Goal: Book appointment/travel/reservation

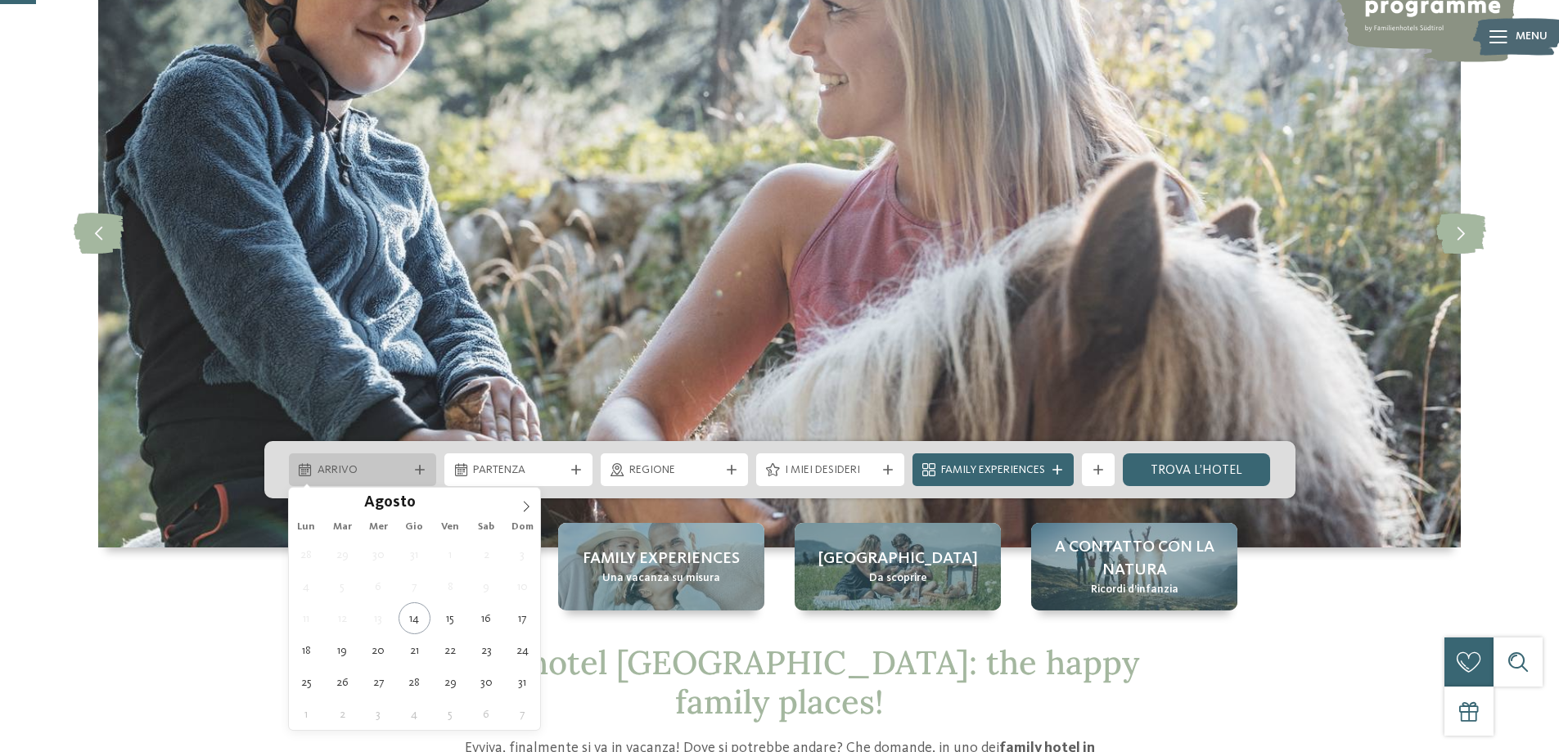
click at [413, 467] on div at bounding box center [420, 470] width 16 height 10
click at [527, 506] on icon at bounding box center [525, 506] width 11 height 11
click at [520, 504] on span at bounding box center [526, 502] width 28 height 28
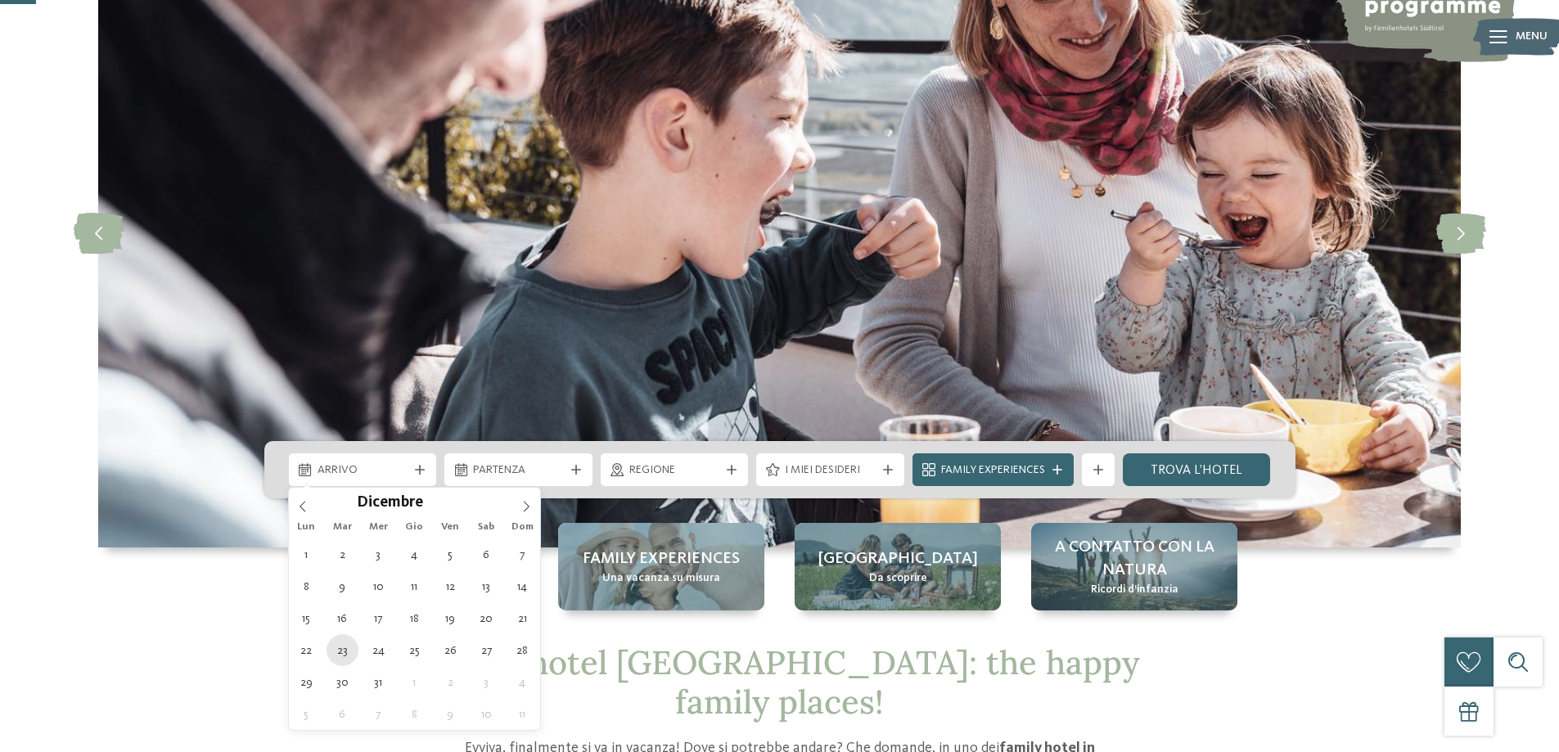
type div "[DATE]"
drag, startPoint x: 343, startPoint y: 649, endPoint x: 364, endPoint y: 642, distance: 22.3
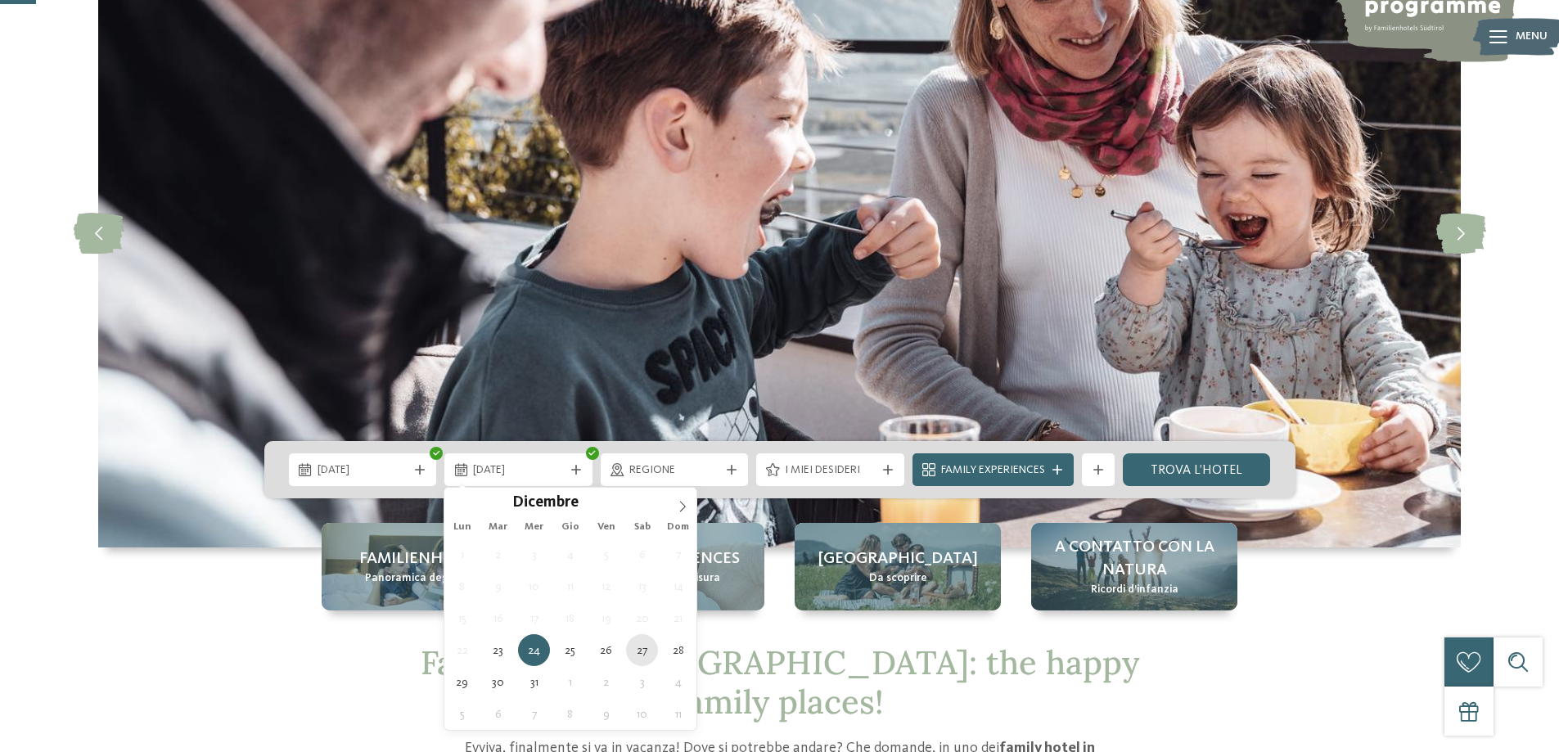
type div "[DATE]"
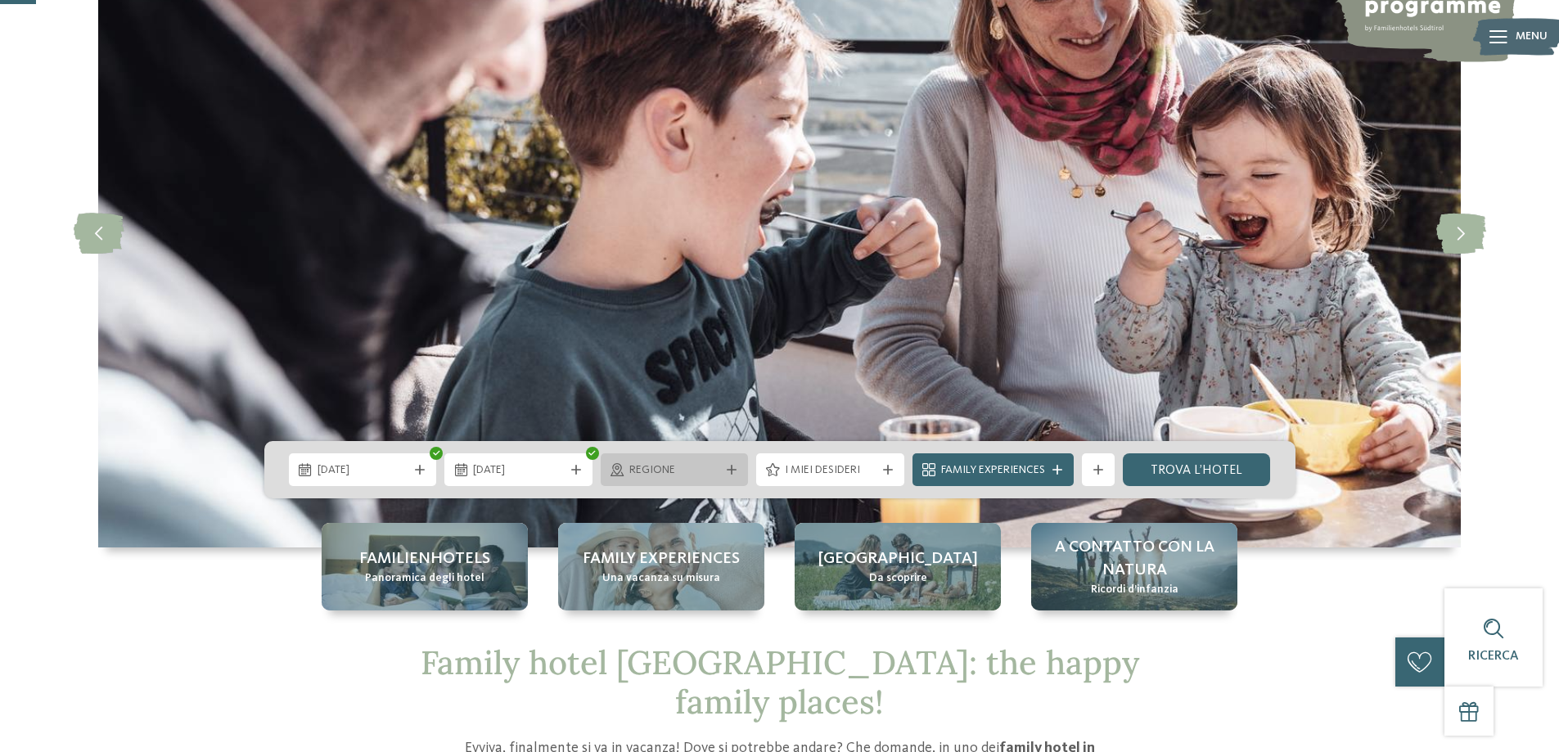
click at [743, 465] on div "Regione" at bounding box center [675, 469] width 148 height 33
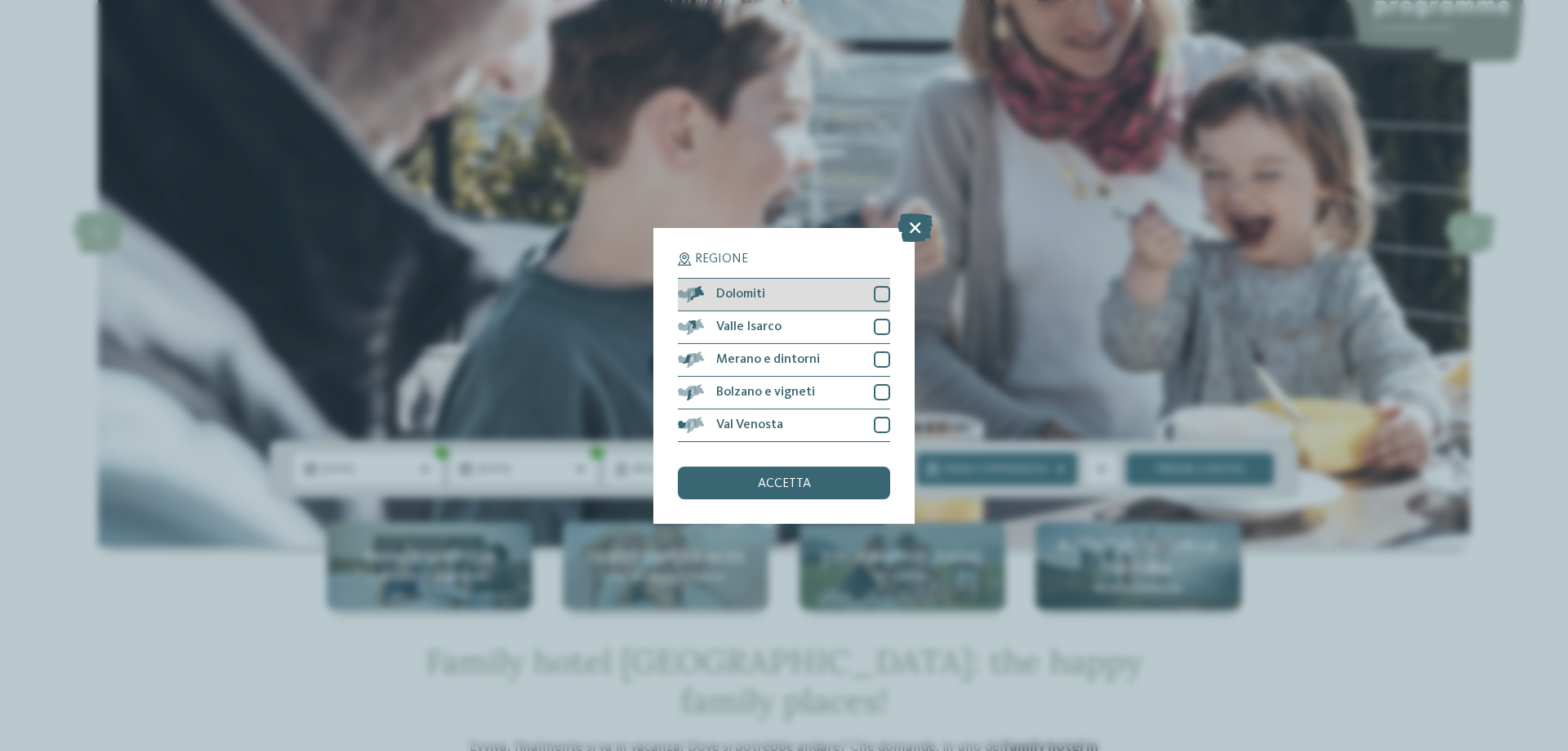
click at [868, 299] on div "Dolomiti" at bounding box center [784, 295] width 213 height 33
click at [886, 319] on div "Valle Isarco" at bounding box center [784, 328] width 213 height 33
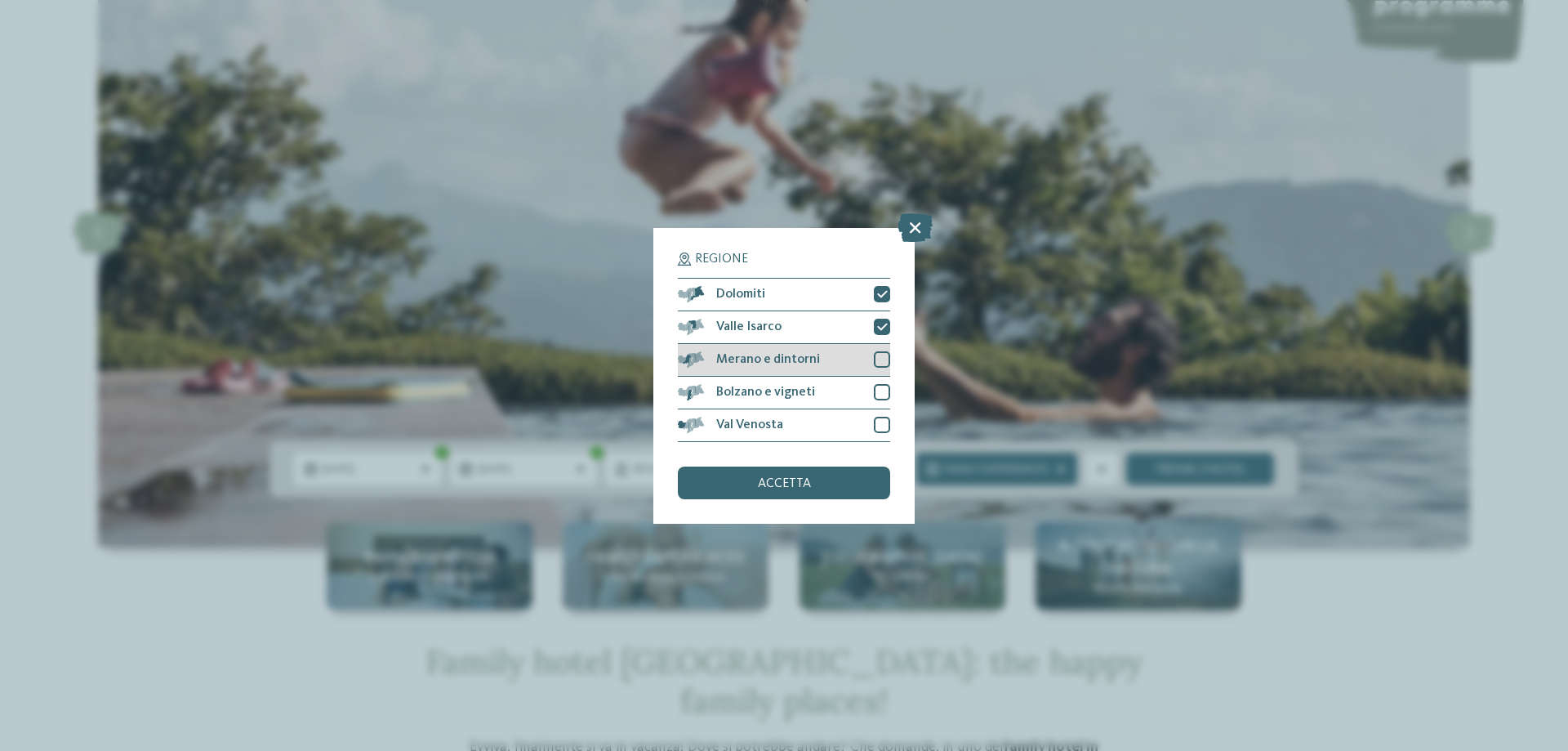
drag, startPoint x: 873, startPoint y: 350, endPoint x: 870, endPoint y: 365, distance: 15.3
click at [873, 351] on div "Merano e dintorni" at bounding box center [784, 360] width 213 height 33
click at [873, 393] on div "Bolzano e vigneti" at bounding box center [784, 392] width 213 height 33
click at [870, 420] on div "Val Venosta" at bounding box center [784, 425] width 213 height 33
click at [800, 481] on span "accetta" at bounding box center [784, 483] width 53 height 13
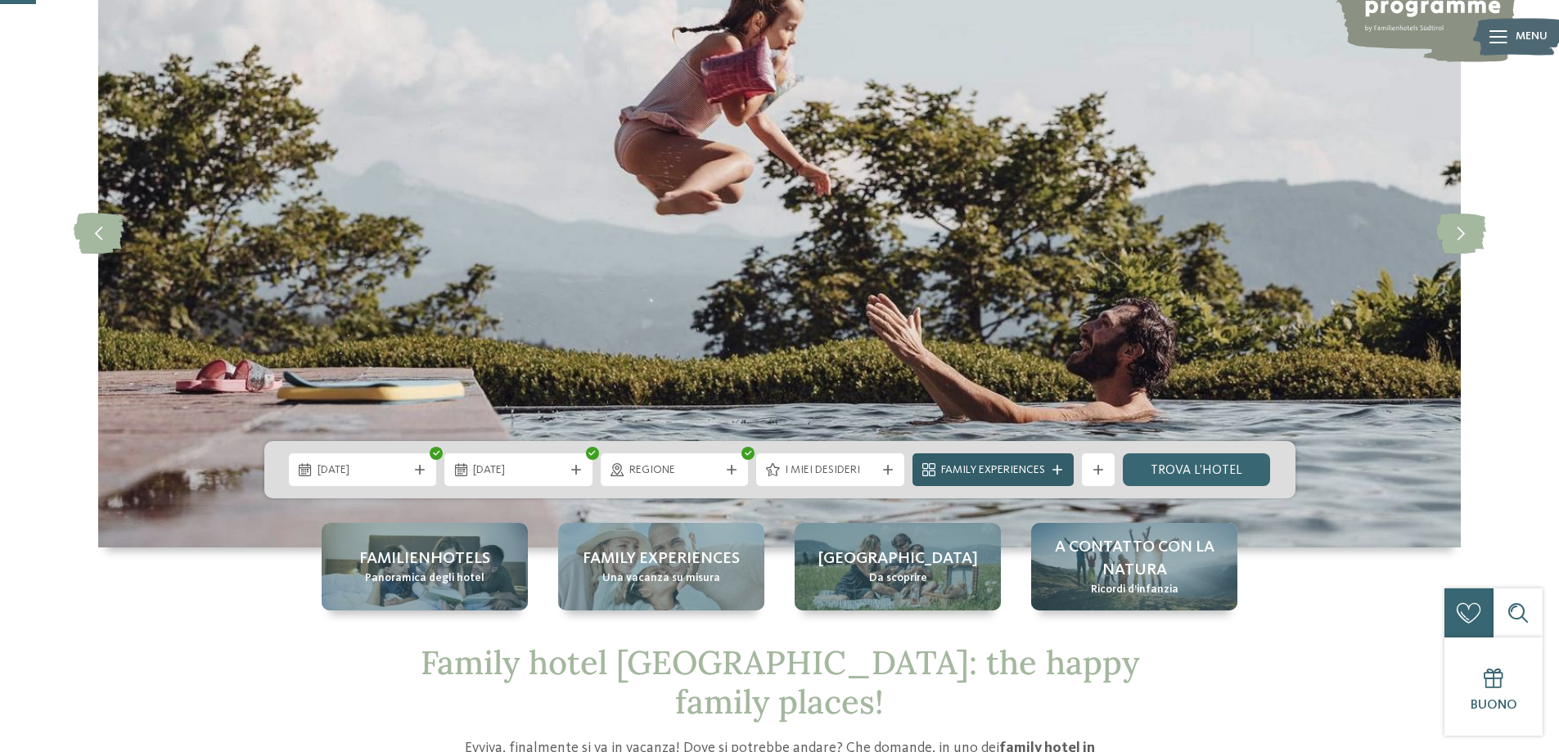
click at [1060, 471] on icon at bounding box center [1057, 470] width 10 height 10
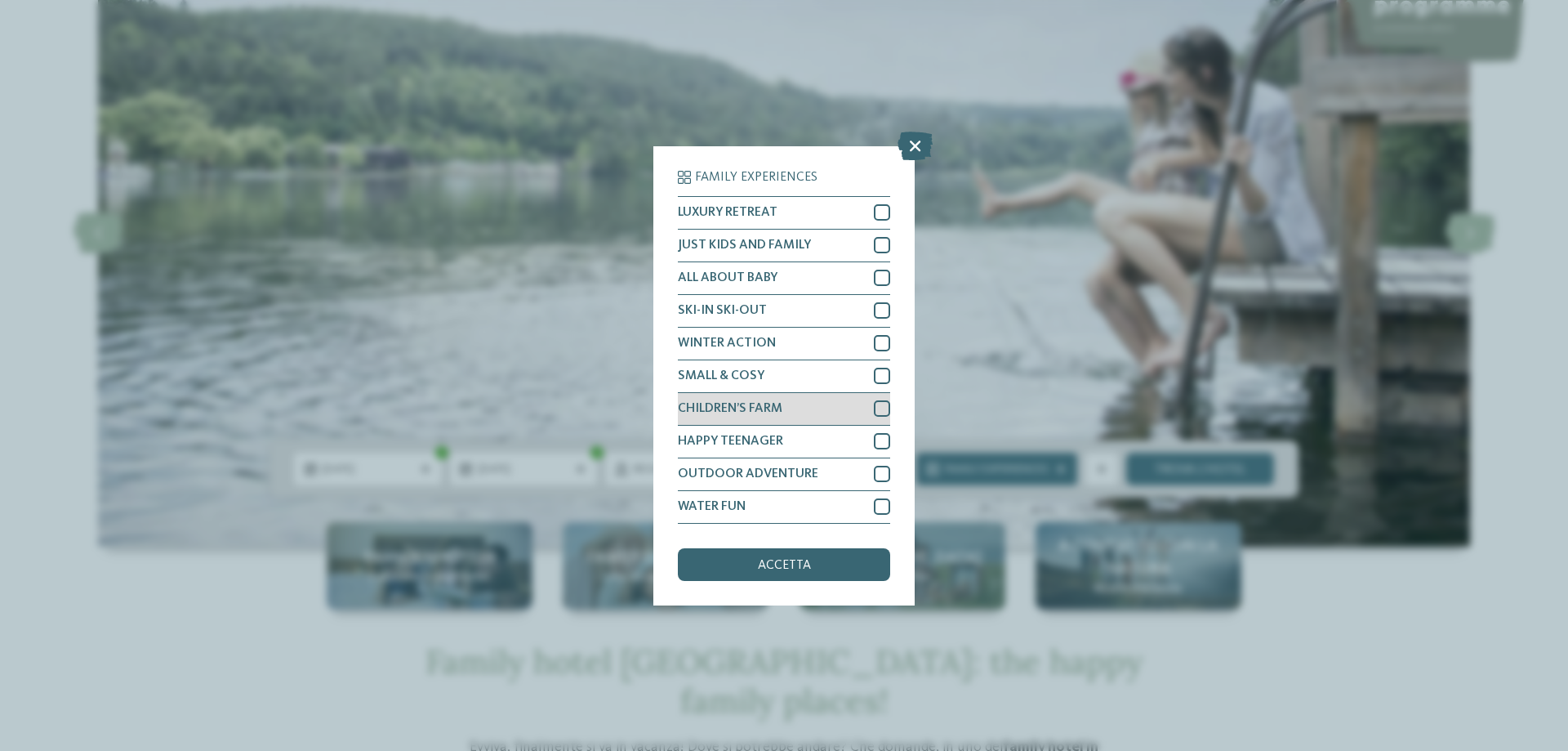
click at [878, 412] on div at bounding box center [881, 408] width 16 height 16
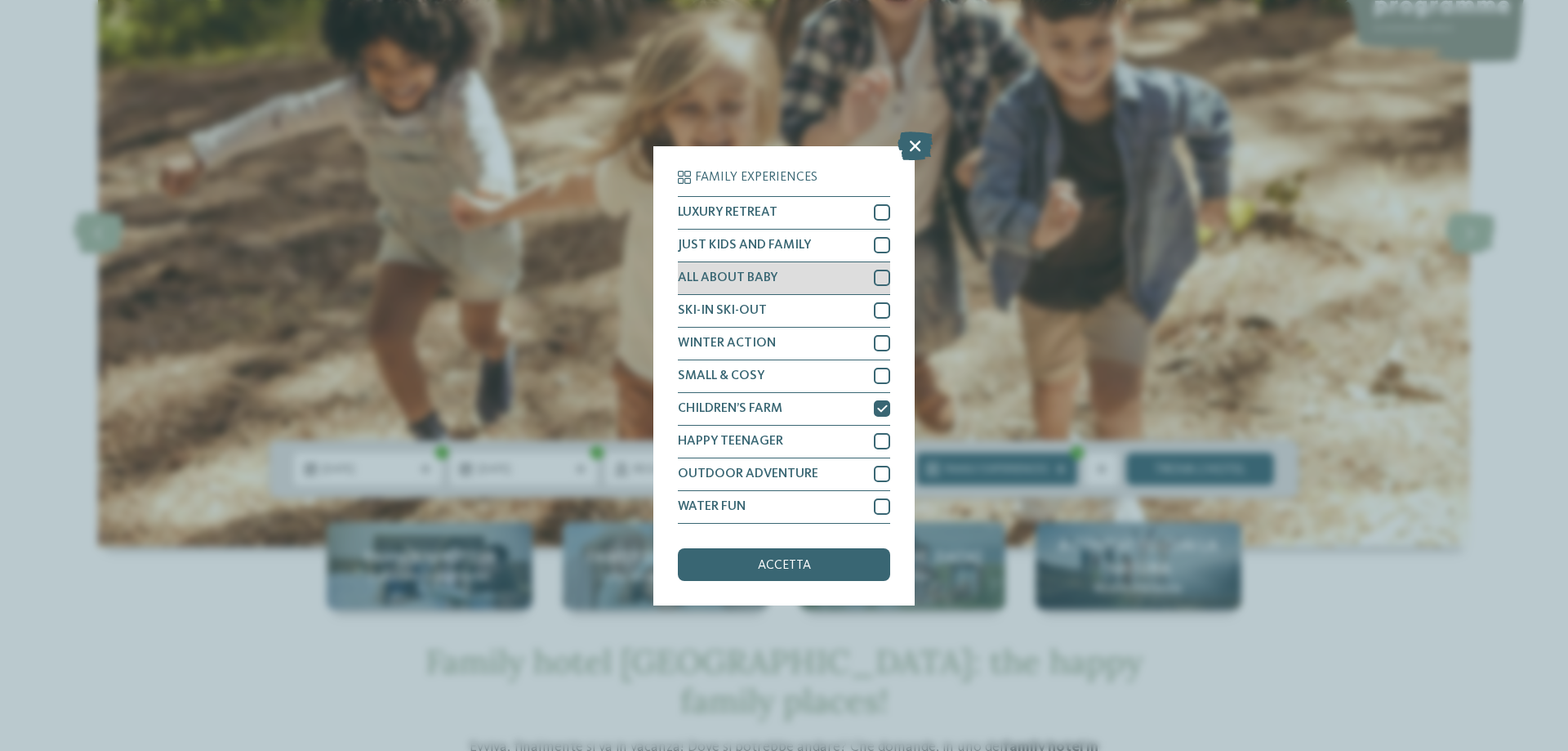
click at [877, 277] on div at bounding box center [881, 278] width 16 height 16
click at [784, 577] on div "Family Experiences LUXURY RETREAT JUST KIDS AND FAMILY" at bounding box center [784, 376] width 261 height 459
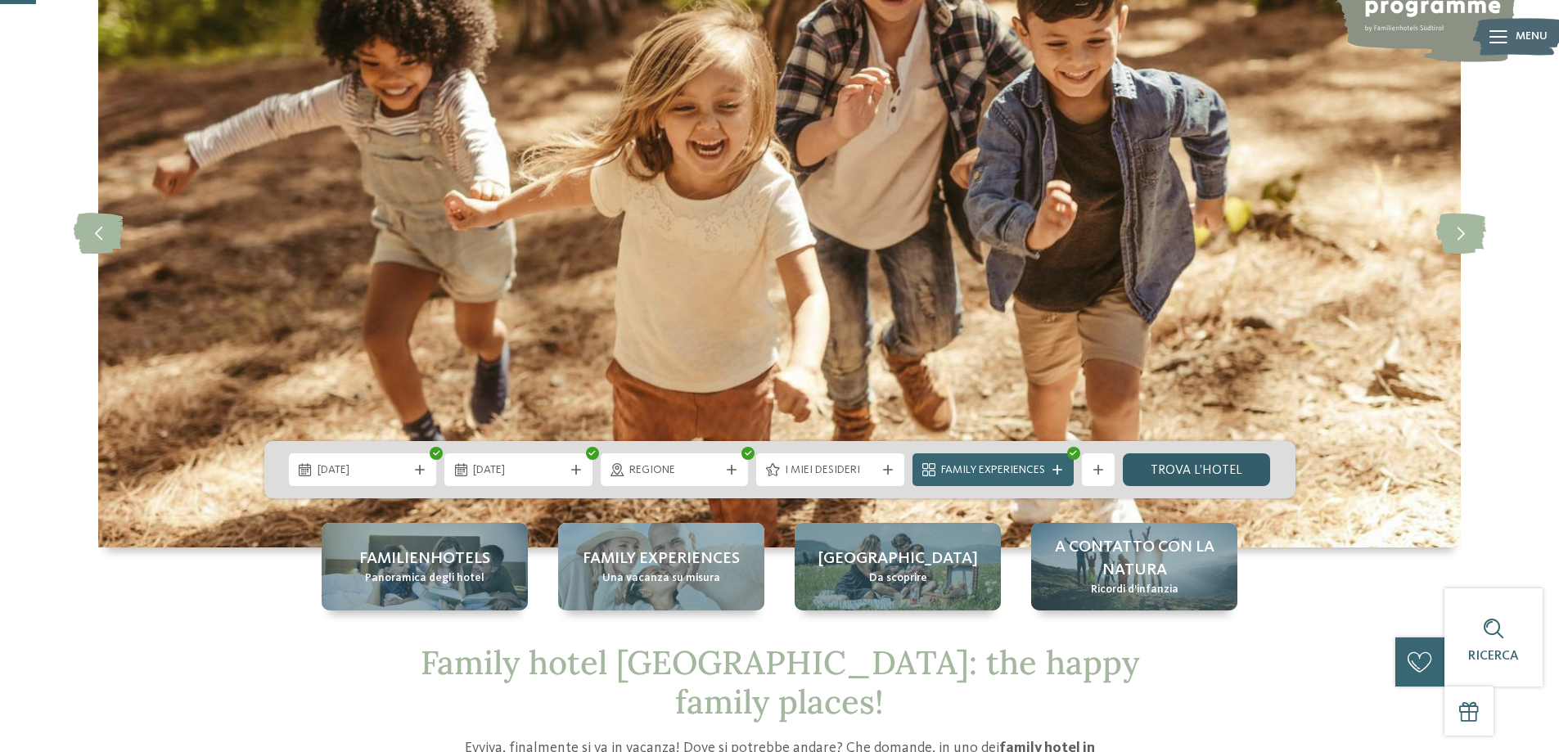
click at [1165, 462] on link "trova l’hotel" at bounding box center [1197, 469] width 148 height 33
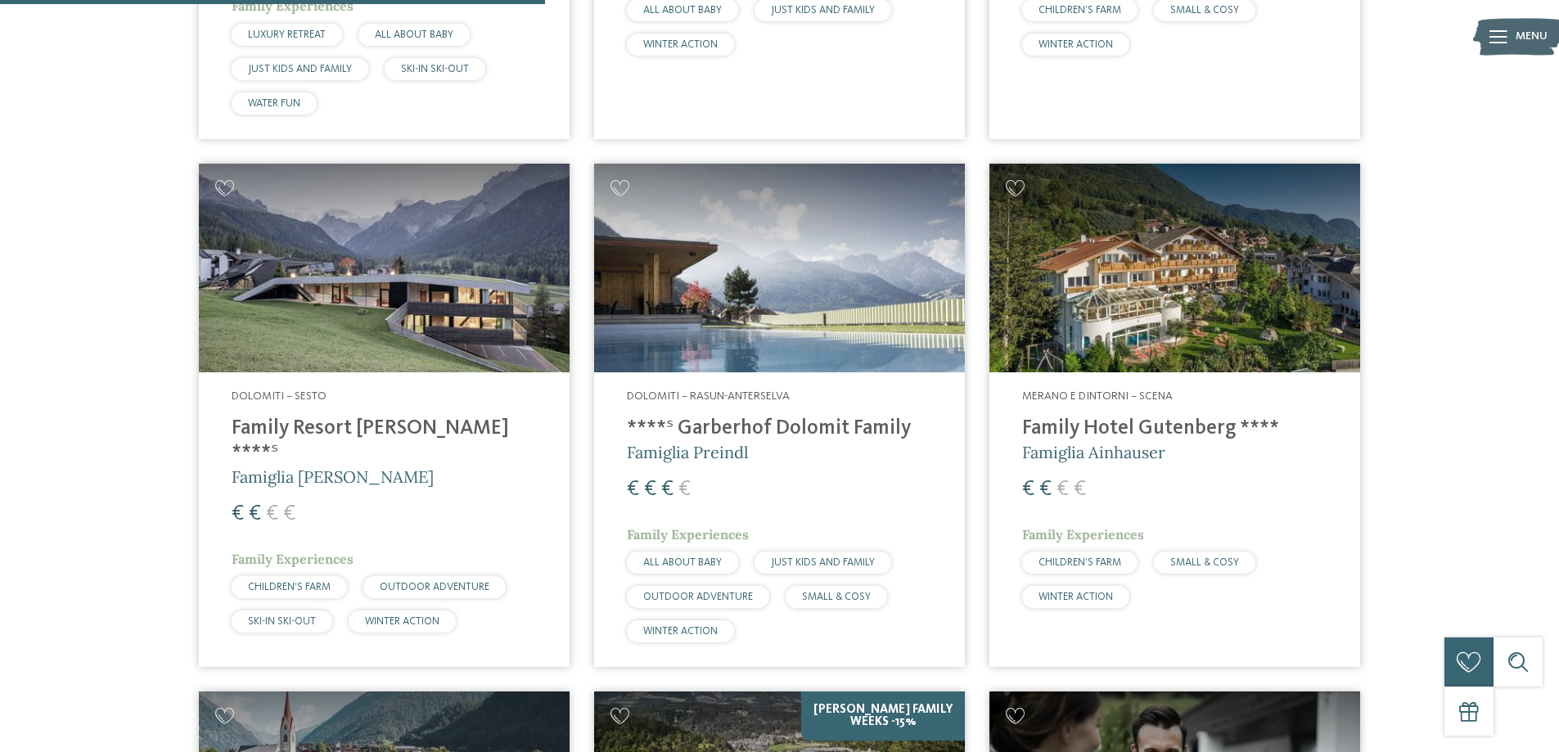
scroll to position [1191, 0]
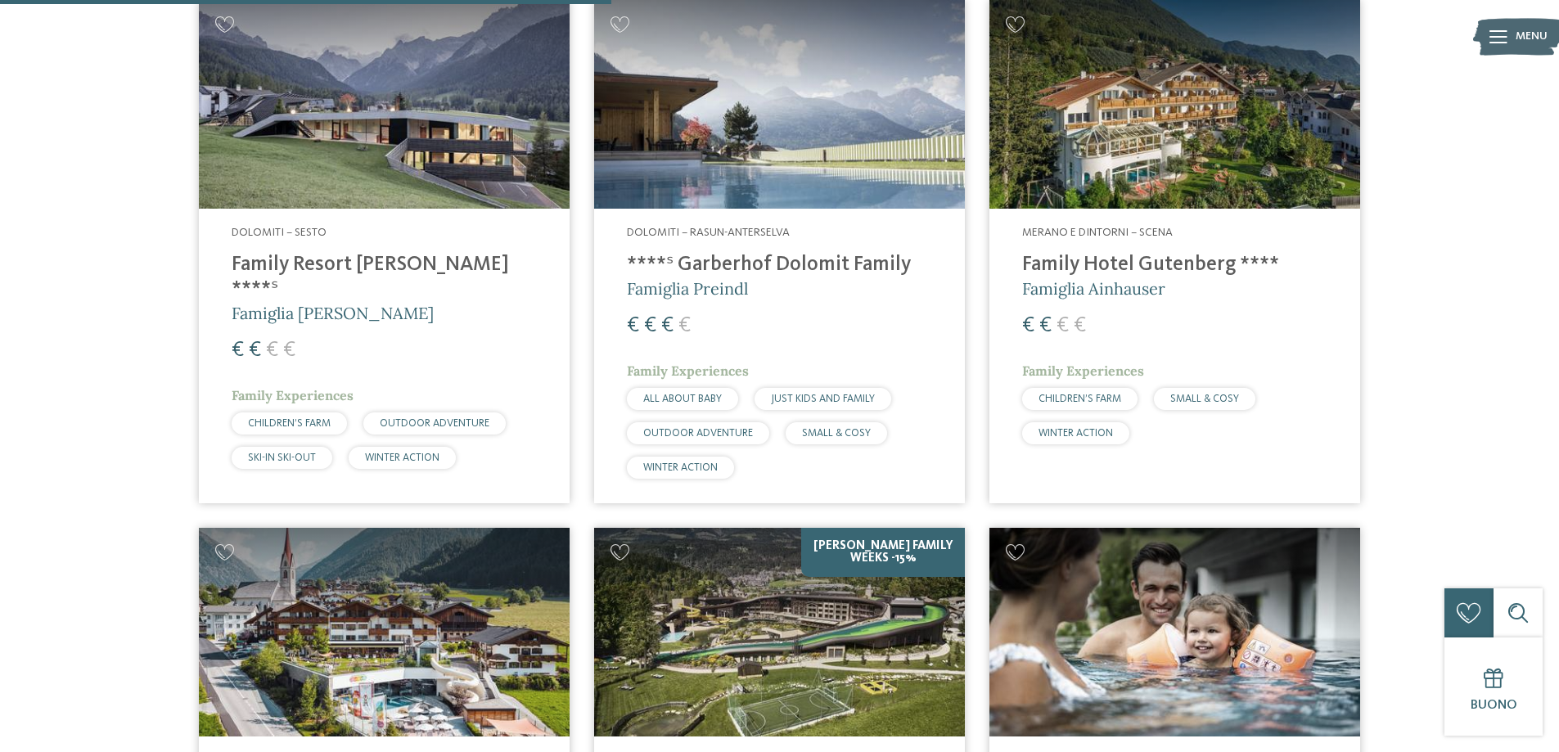
click at [351, 257] on h4 "Family Resort [PERSON_NAME] ****ˢ" at bounding box center [384, 277] width 305 height 49
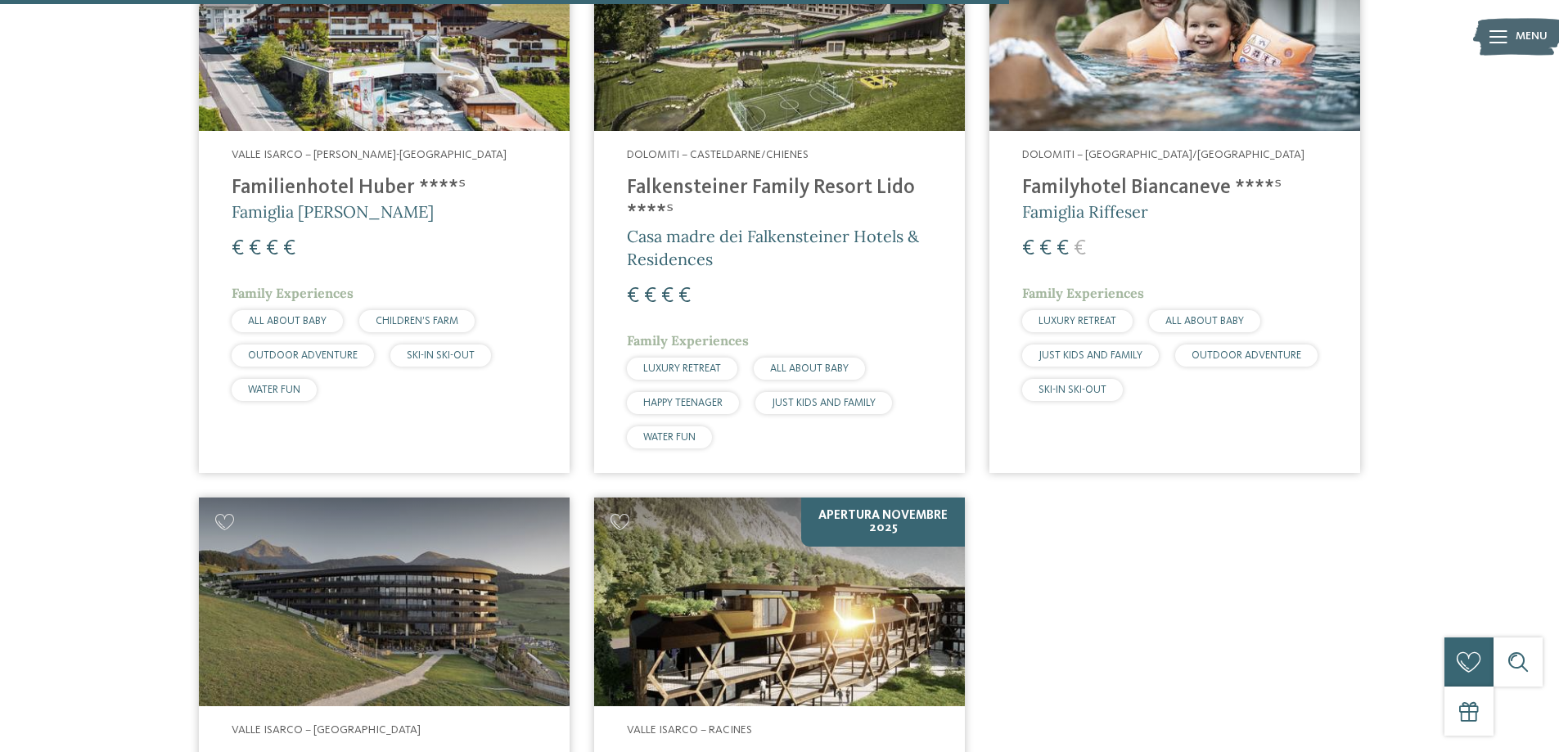
scroll to position [1600, 0]
